Goal: Complete application form: Complete application form

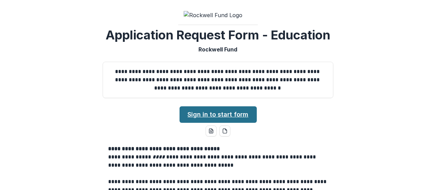
click at [210, 108] on link "Sign in to start form" at bounding box center [217, 114] width 77 height 16
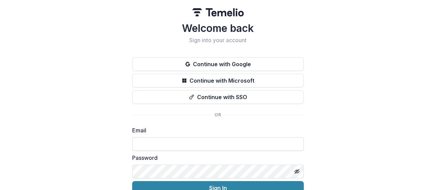
click at [208, 143] on input at bounding box center [218, 144] width 172 height 14
type input "*"
type input "**********"
click at [132, 181] on button "Sign In" at bounding box center [218, 188] width 172 height 14
click at [299, 171] on button "Toggle password visibility" at bounding box center [296, 171] width 11 height 11
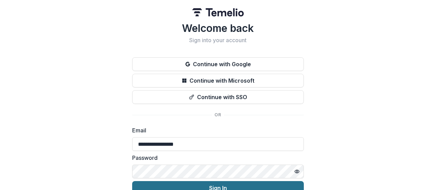
click at [215, 185] on button "Sign In" at bounding box center [218, 188] width 172 height 14
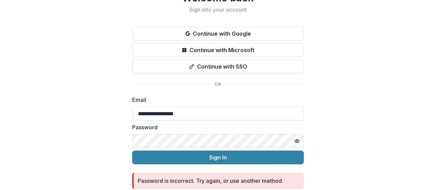
scroll to position [59, 0]
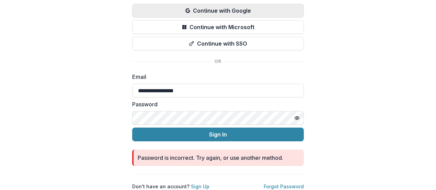
click at [222, 7] on button "Continue with Google" at bounding box center [218, 11] width 172 height 14
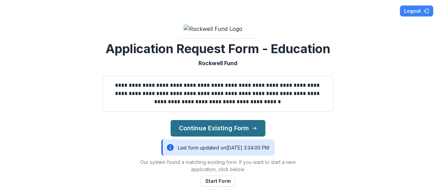
click at [208, 123] on button "Continue Existing Form" at bounding box center [218, 128] width 95 height 16
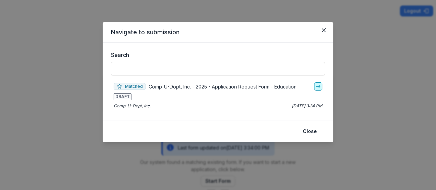
click at [318, 84] on icon "go-to" at bounding box center [317, 86] width 5 height 5
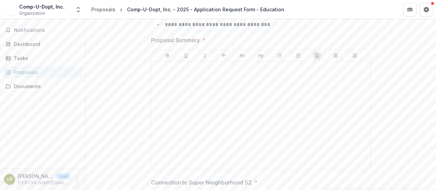
scroll to position [1578, 0]
